Goal: Task Accomplishment & Management: Manage account settings

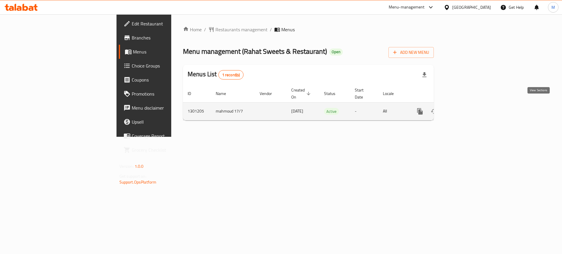
click at [469, 105] on link "enhanced table" at bounding box center [462, 112] width 14 height 14
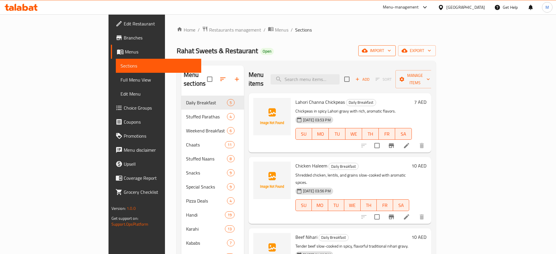
click at [391, 53] on span "import" at bounding box center [377, 50] width 28 height 7
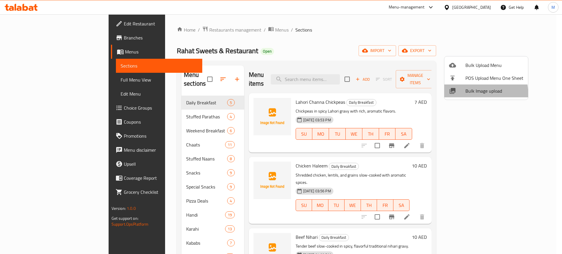
click at [453, 96] on li "Bulk Image upload" at bounding box center [486, 91] width 84 height 13
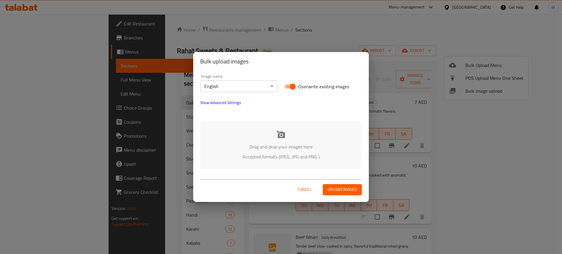
click at [295, 158] on p "Accepted formats (JPEG, JPG and PNG )" at bounding box center [281, 156] width 144 height 7
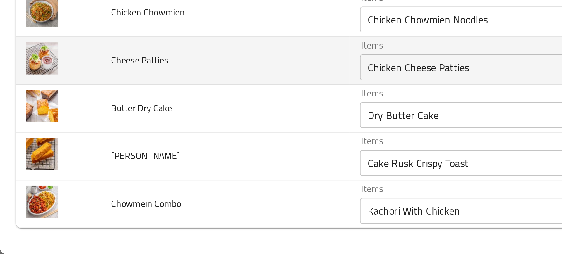
click at [196, 170] on Patties "Chicken Cheese Patties" at bounding box center [232, 170] width 134 height 8
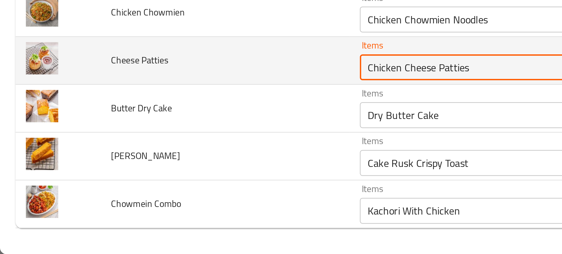
click at [196, 170] on Patties "Chicken Cheese Patties" at bounding box center [232, 170] width 134 height 8
click at [198, 170] on Patties "Chicken Cheese Patties" at bounding box center [232, 170] width 134 height 8
paste Patties "enhanced table"
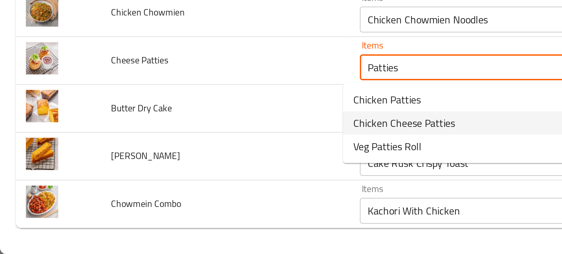
click at [175, 197] on span "Chicken Cheese Patties" at bounding box center [183, 194] width 46 height 7
type Patties "Chicken Cheese Patties"
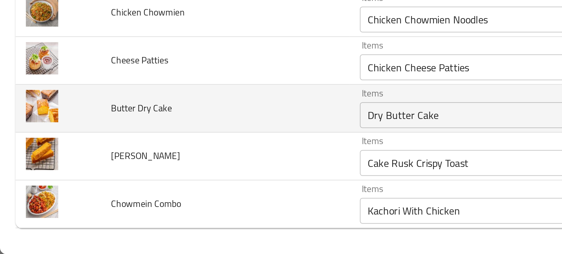
click at [143, 191] on td "Butter Dry Cake" at bounding box center [102, 189] width 112 height 22
click at [144, 197] on td "Butter Dry Cake" at bounding box center [102, 189] width 112 height 22
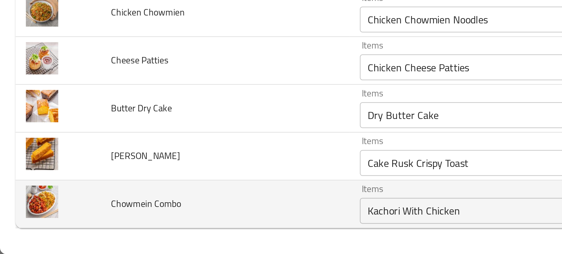
click at [62, 230] on span "Chowmein Combo" at bounding box center [66, 232] width 32 height 8
copy span "Chowmein"
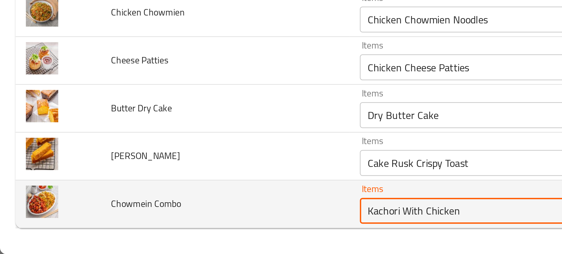
click at [179, 231] on Combo "Kachori With Chicken" at bounding box center [232, 235] width 134 height 8
paste Combo "Chowmein"
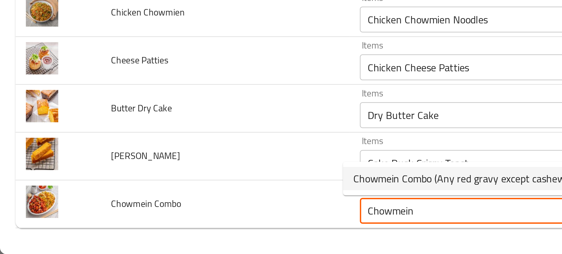
click at [185, 221] on span "Chowmein Combo (Any red gravy except cashewnut, Chilly Dry)" at bounding box center [222, 220] width 125 height 7
type Combo "Chowmein Combo (Any red gravy except cashewnut, Chilly Dry)"
type Combo-ar "كومبو نودلز تشاو مين"
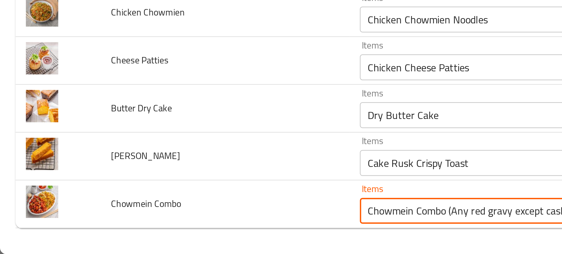
type Combo "Chowmein Combo (Any red gravy except cashewnut, Chilly Dry)"
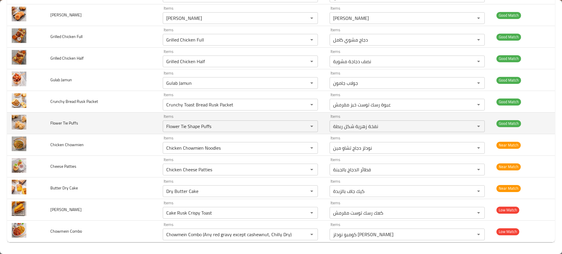
click at [138, 122] on td "Flower Tie Puffs" at bounding box center [102, 124] width 112 height 22
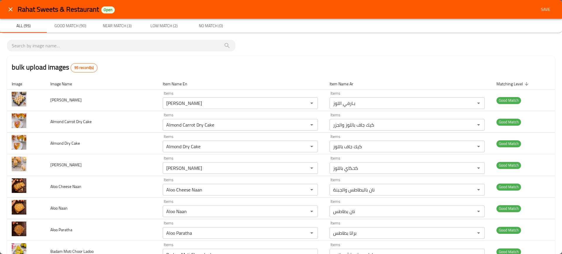
click at [544, 6] on span "Save" at bounding box center [546, 9] width 14 height 7
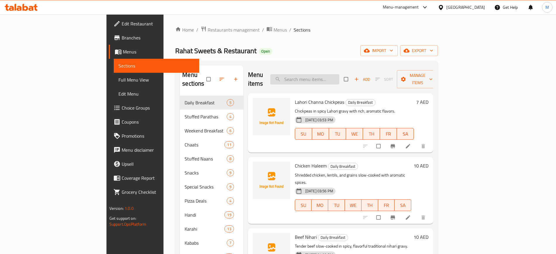
paste input "Chicken Reshmi Kabab"
click at [340, 75] on input "Chicken Reshmi Kabab" at bounding box center [304, 79] width 69 height 10
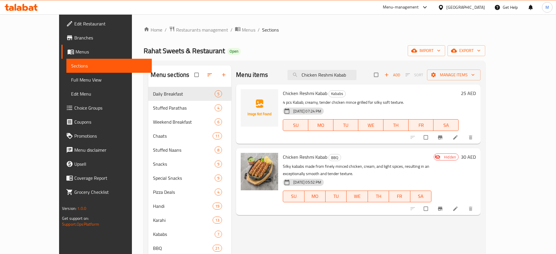
paste input "Lahori Channa"
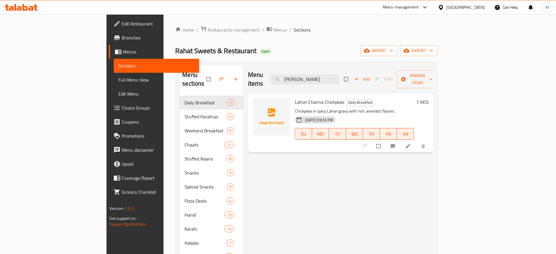
paste input "emon Mint Margarit"
type input "Lemon Mint Margarita"
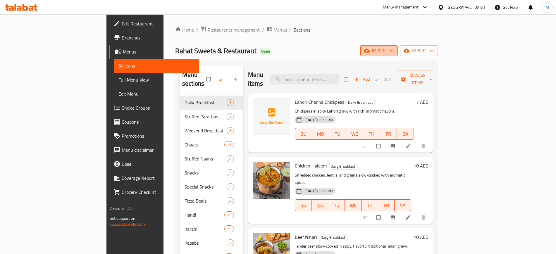
click at [370, 48] on icon "button" at bounding box center [367, 51] width 6 height 6
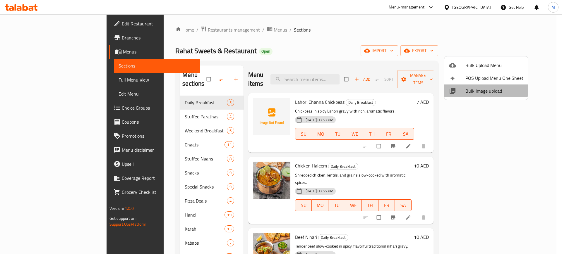
click at [453, 89] on icon at bounding box center [453, 91] width 6 height 6
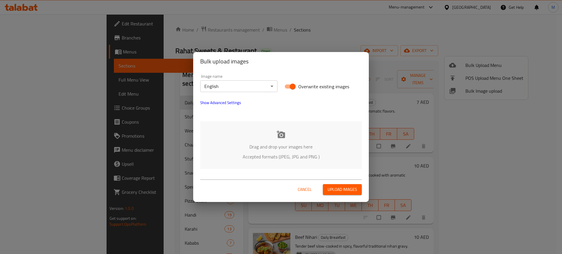
click at [300, 127] on div "Drag and drop your images here Accepted formats (JPEG, JPG and PNG )" at bounding box center [281, 145] width 162 height 48
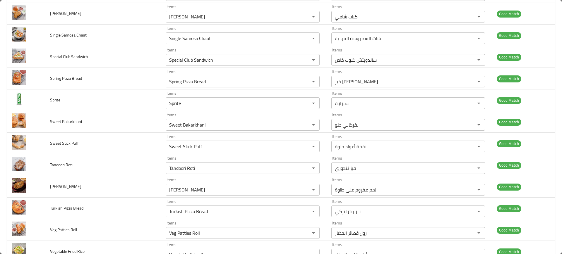
scroll to position [1905, 0]
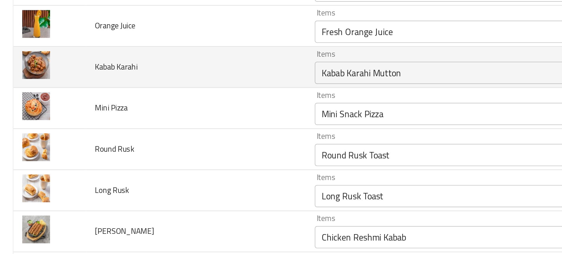
click at [66, 59] on span "Kabab Karahi" at bounding box center [61, 58] width 23 height 8
copy span "Karahi"
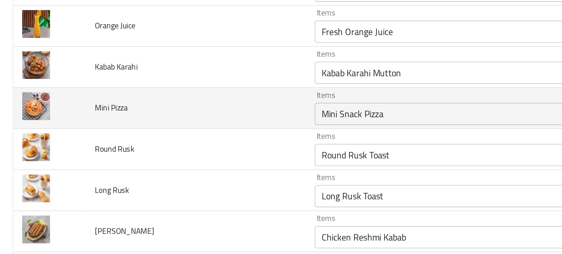
click at [126, 74] on td "Mini Pizza" at bounding box center [103, 80] width 116 height 22
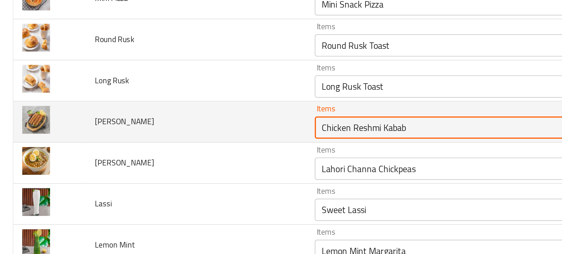
drag, startPoint x: 185, startPoint y: 148, endPoint x: 226, endPoint y: 146, distance: 41.3
click at [226, 146] on Kabab "Chicken Reshmi Kabab" at bounding box center [233, 148] width 133 height 8
paste Kabab "enhanced table"
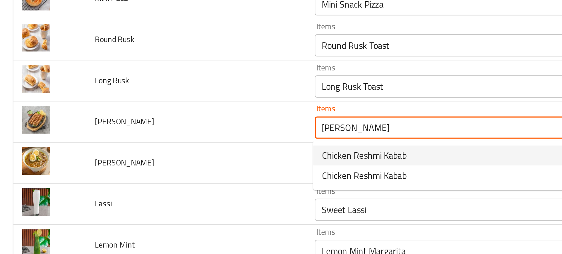
click at [182, 164] on span "Chicken Reshmi Kabab" at bounding box center [191, 162] width 44 height 7
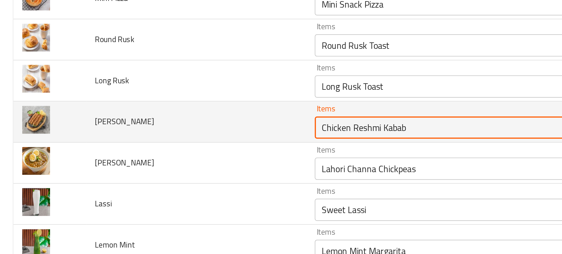
click at [213, 148] on Kabab "Chicken Reshmi Kabab" at bounding box center [233, 148] width 133 height 8
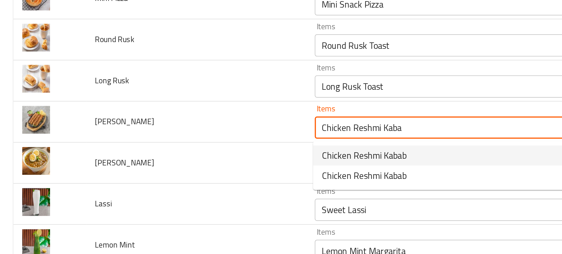
click at [193, 159] on span "Chicken Reshmi Kabab" at bounding box center [191, 162] width 44 height 7
type Kabab "Chicken Reshmi Kabab"
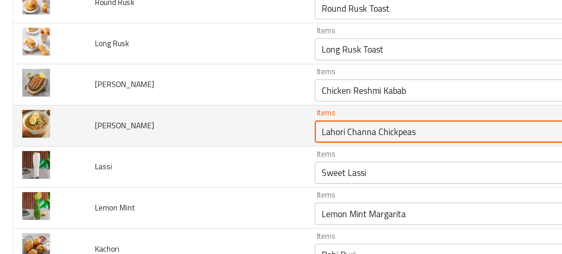
drag, startPoint x: 196, startPoint y: 172, endPoint x: 138, endPoint y: 176, distance: 58.1
click at [138, 176] on tr "Lahori Channa Items Lahori Channa Chickpeas Items Items حمص لاهوري تشانا Items …" at bounding box center [281, 167] width 548 height 22
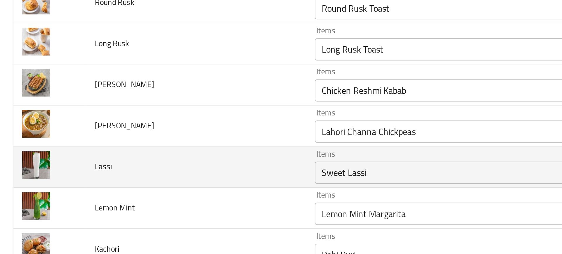
click at [147, 194] on td "Lassi" at bounding box center [103, 189] width 116 height 22
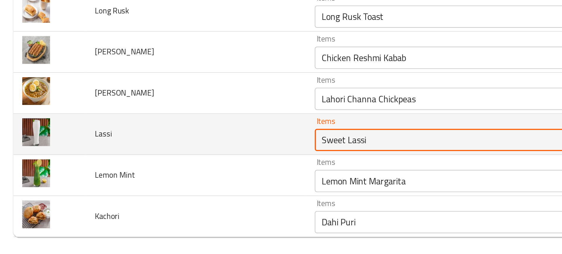
drag, startPoint x: 182, startPoint y: 192, endPoint x: 133, endPoint y: 189, distance: 49.3
click at [133, 189] on tr "Lassi Items Sweet Lassi Items Items لاسي حلو Items Near Match" at bounding box center [281, 189] width 548 height 22
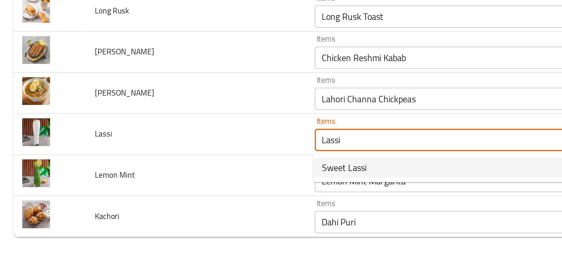
click at [180, 205] on span "Sweet Lassi" at bounding box center [180, 206] width 23 height 7
type input "Sweet Lassi"
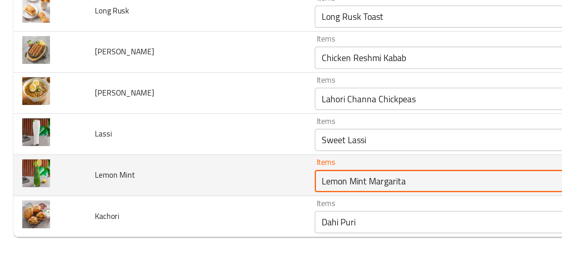
drag, startPoint x: 192, startPoint y: 212, endPoint x: 268, endPoint y: 204, distance: 76.3
click at [268, 204] on div "Items Lemon Mint Margarita Items" at bounding box center [243, 210] width 154 height 18
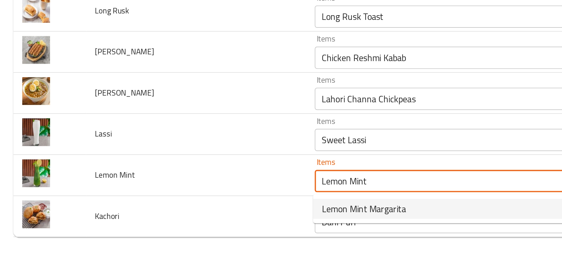
click at [203, 226] on span "Lemon Mint Margarita" at bounding box center [191, 227] width 44 height 7
type Mint "Lemon Mint Margarita"
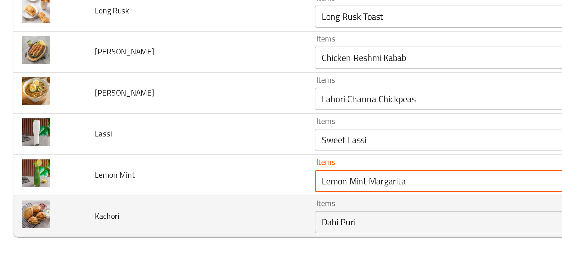
scroll to position [0, 0]
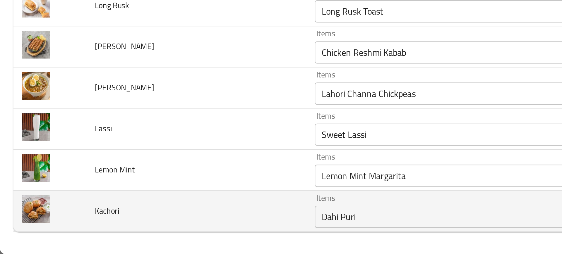
click at [56, 229] on span "Kachori" at bounding box center [56, 232] width 13 height 8
copy span "Kachori"
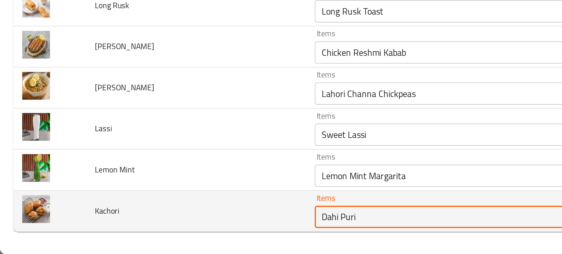
click at [184, 232] on input "Dahi Puri" at bounding box center [233, 235] width 133 height 8
paste input "Kacho"
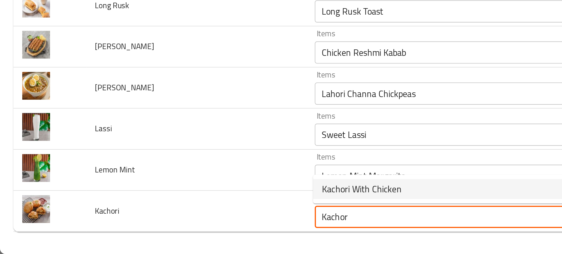
click at [179, 221] on span "Kachori With Chicken" at bounding box center [190, 220] width 42 height 7
type input "Kachori With Chicken"
type input "كشوري بالدجاج"
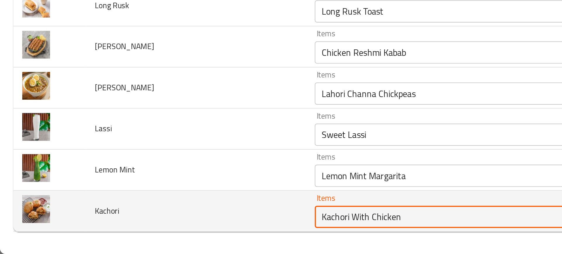
type input "Kachori With Chicken"
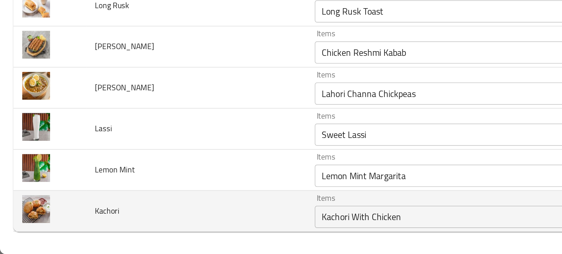
click at [127, 233] on td "Kachori" at bounding box center [103, 232] width 116 height 22
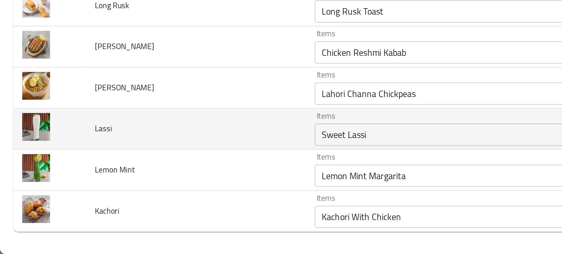
click at [86, 198] on td "Lassi" at bounding box center [103, 189] width 116 height 22
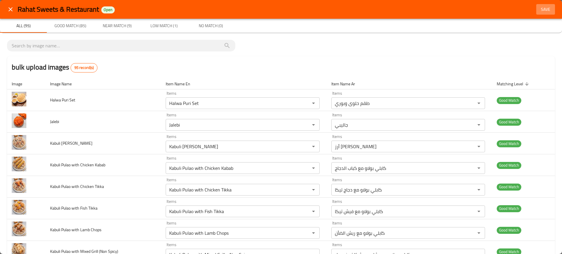
click at [540, 11] on span "Save" at bounding box center [546, 9] width 14 height 7
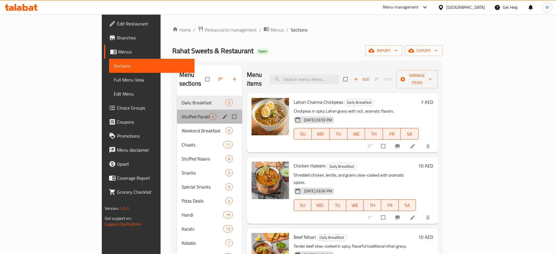
click at [177, 110] on div "Stuffed Parathas 4" at bounding box center [209, 117] width 65 height 14
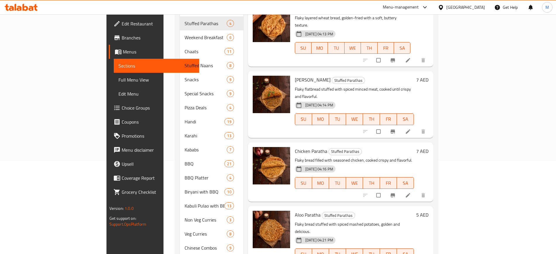
scroll to position [2, 0]
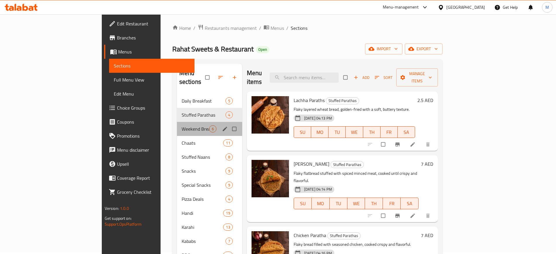
click at [177, 122] on div "Weekend Breakfast 6" at bounding box center [209, 129] width 65 height 14
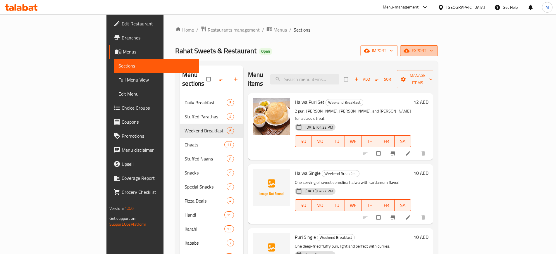
click at [434, 49] on span "export" at bounding box center [419, 50] width 28 height 7
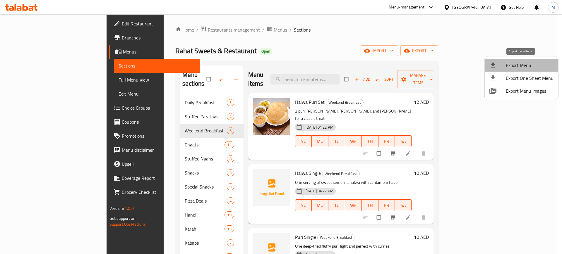
click at [524, 66] on span "Export Menu" at bounding box center [530, 65] width 48 height 7
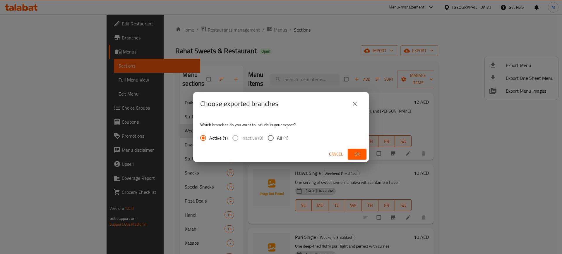
click at [282, 140] on span "All (1)" at bounding box center [282, 138] width 11 height 7
click at [277, 140] on input "All (1)" at bounding box center [271, 138] width 12 height 12
radio input "true"
click at [363, 156] on button "Ok" at bounding box center [357, 154] width 19 height 11
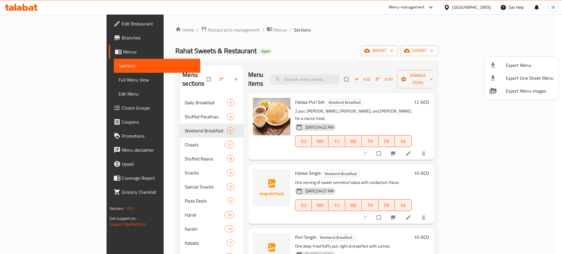
click at [249, 70] on div at bounding box center [281, 127] width 562 height 254
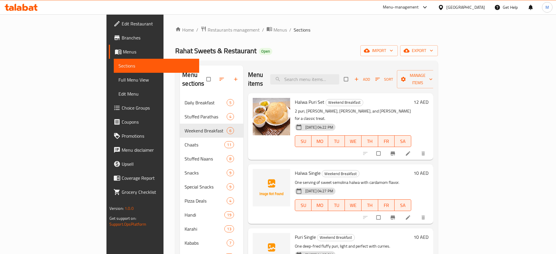
click at [249, 71] on h2 "Menu items" at bounding box center [255, 80] width 15 height 18
